Goal: Transaction & Acquisition: Purchase product/service

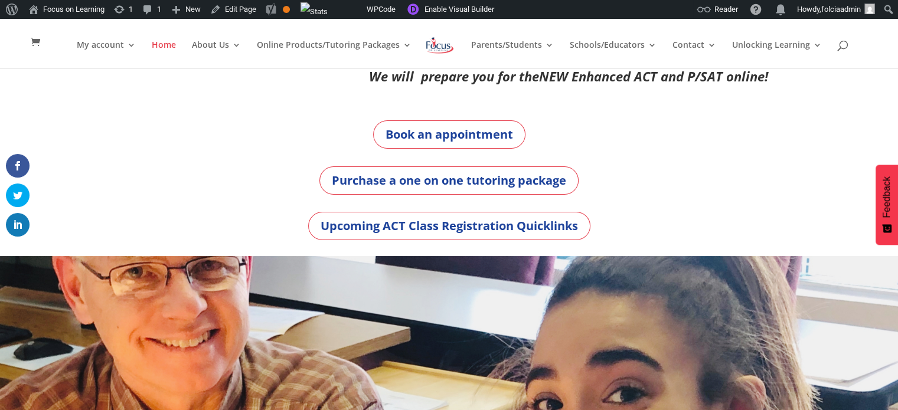
click at [440, 51] on img at bounding box center [440, 45] width 31 height 21
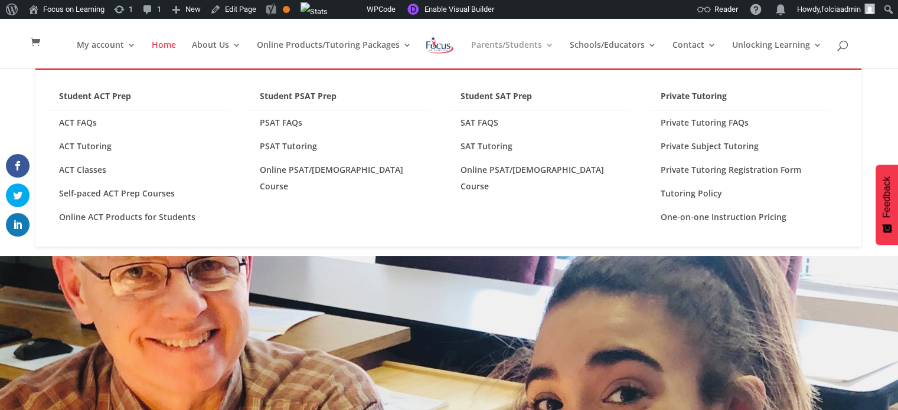
click at [506, 47] on link "Parents/Students" at bounding box center [512, 55] width 83 height 28
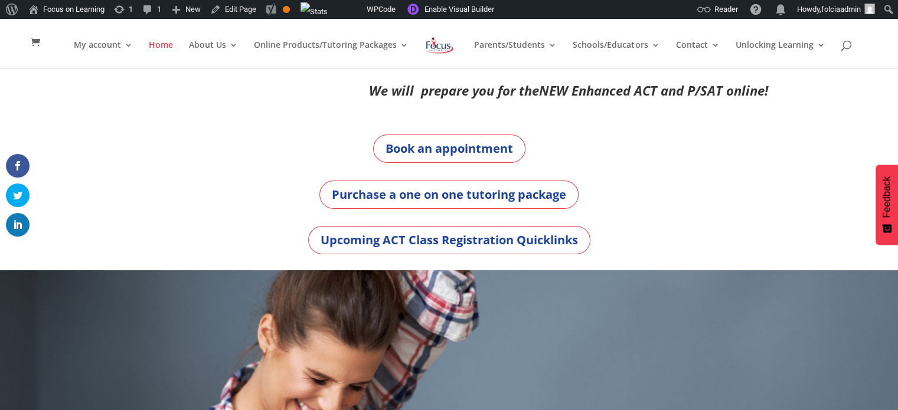
click at [517, 35] on div "My account My account Account details My Courses Logout Home About Us About FOL…" at bounding box center [449, 44] width 862 height 50
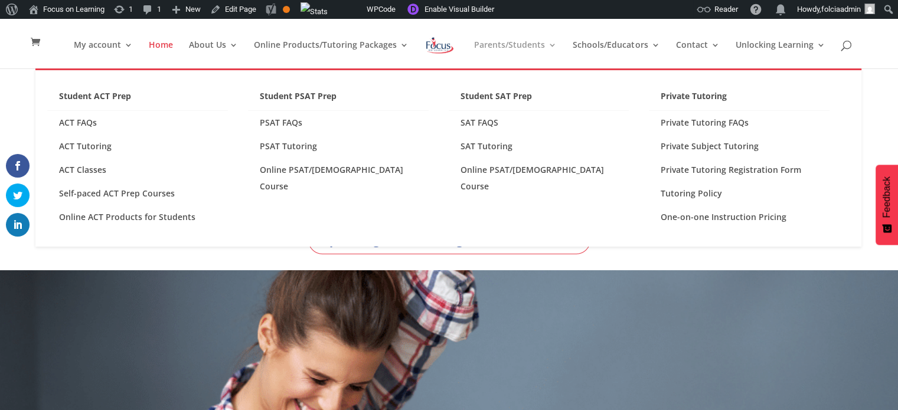
click at [518, 43] on link "Parents/Students" at bounding box center [515, 55] width 83 height 28
click at [123, 216] on link "Online ACT Products for Students" at bounding box center [137, 217] width 181 height 24
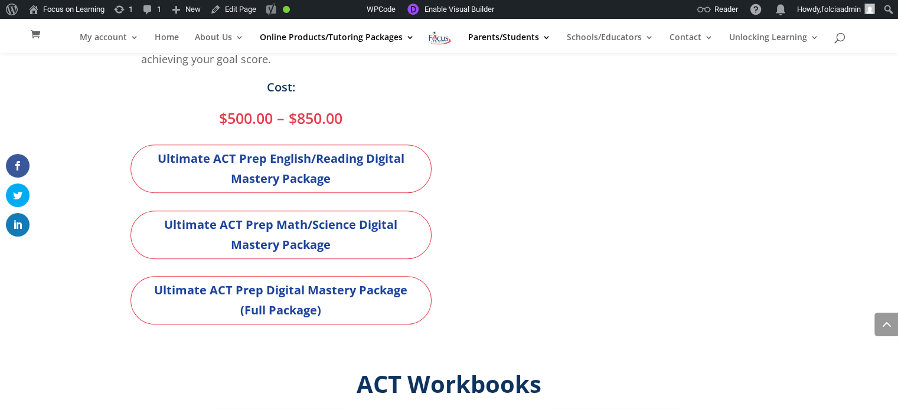
scroll to position [810, 0]
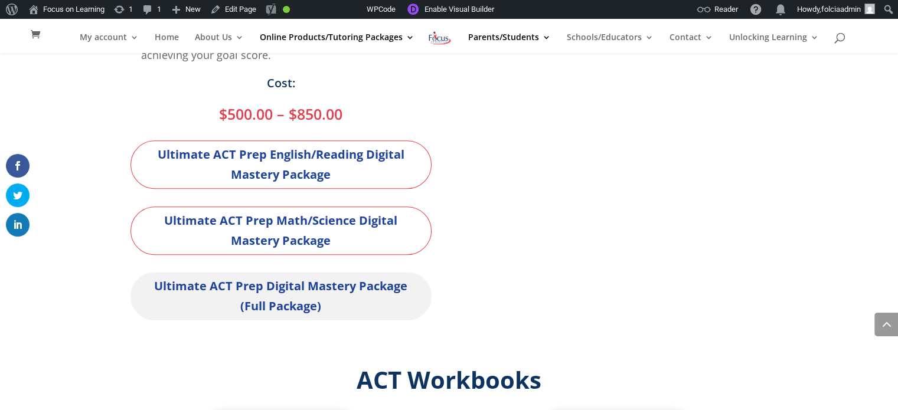
click at [309, 295] on link "Ultimate ACT Prep Digital Mastery Package (Full Package)" at bounding box center [281, 296] width 301 height 48
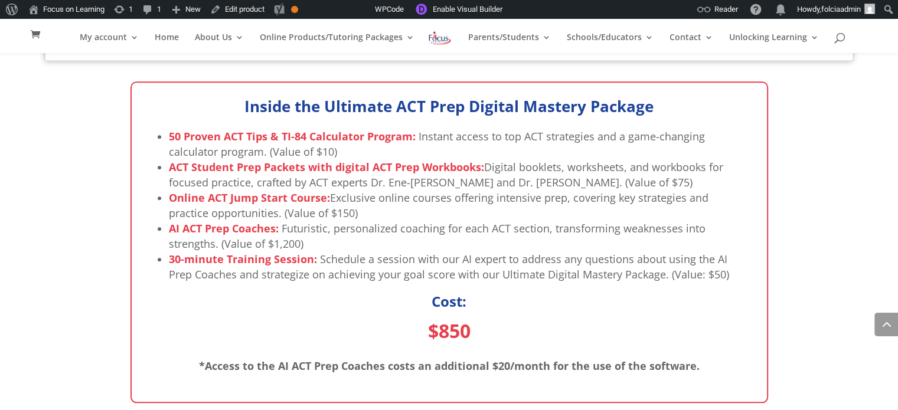
scroll to position [1139, 0]
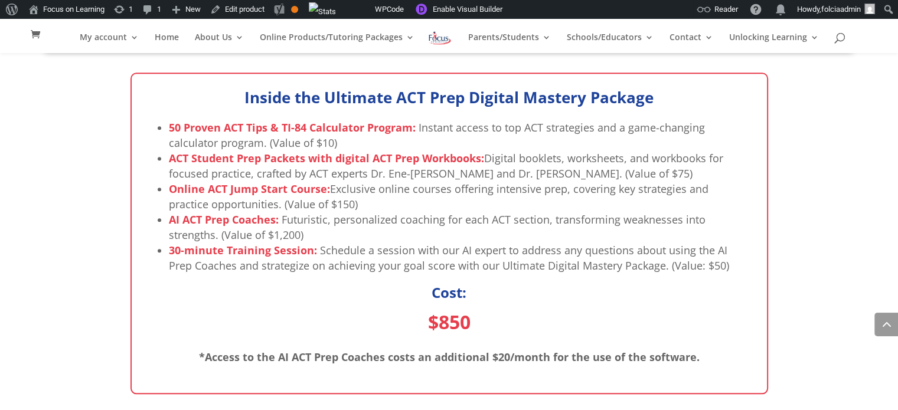
click at [5, 89] on div "Get ready for your best ACT score with the Ultimate ACT Prep Digital Mastery Pa…" at bounding box center [449, 154] width 898 height 2159
